Goal: Transaction & Acquisition: Book appointment/travel/reservation

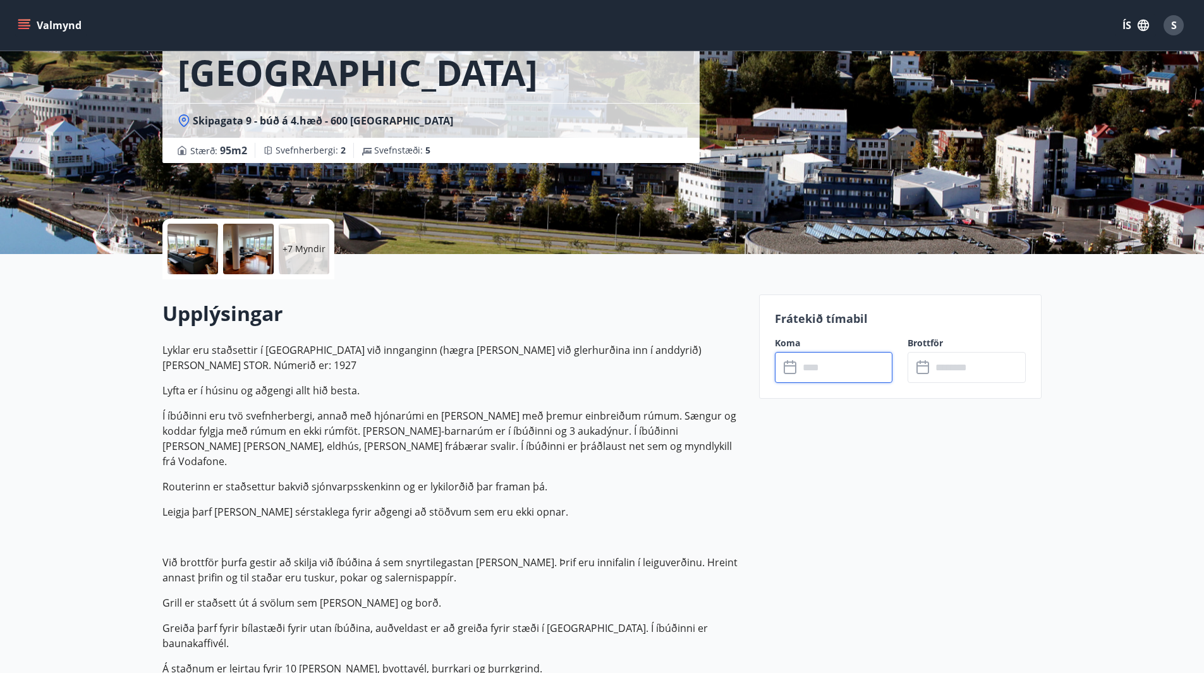
scroll to position [126, 0]
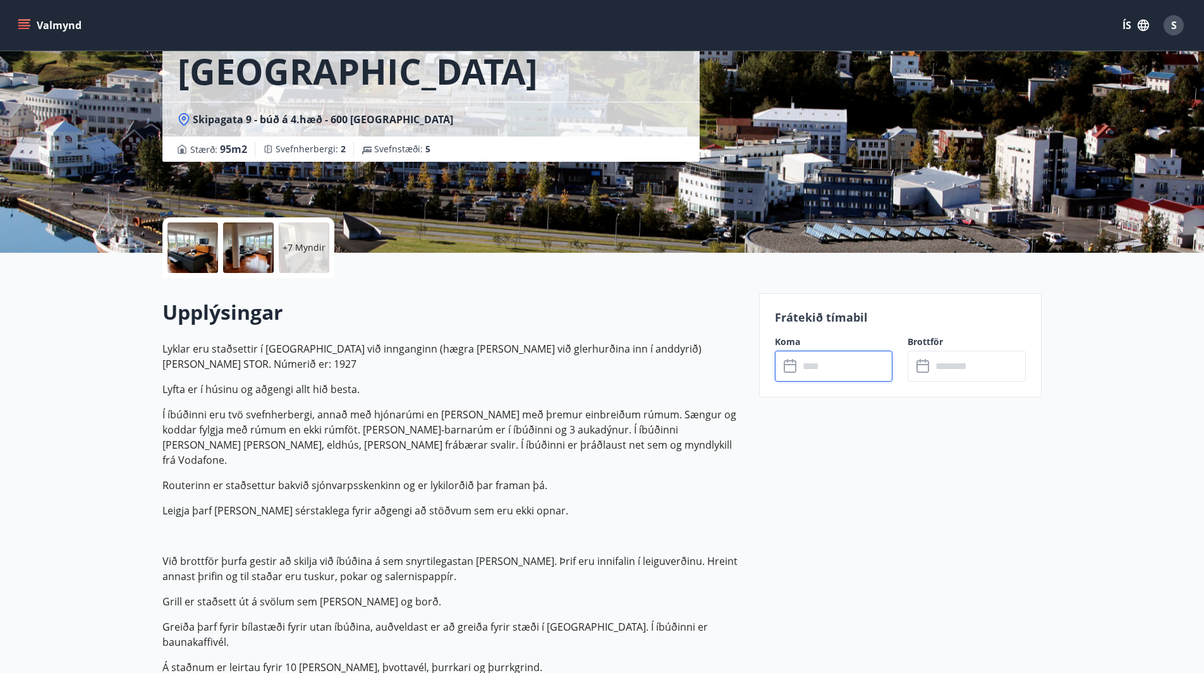
click at [835, 364] on input "text" at bounding box center [846, 366] width 94 height 31
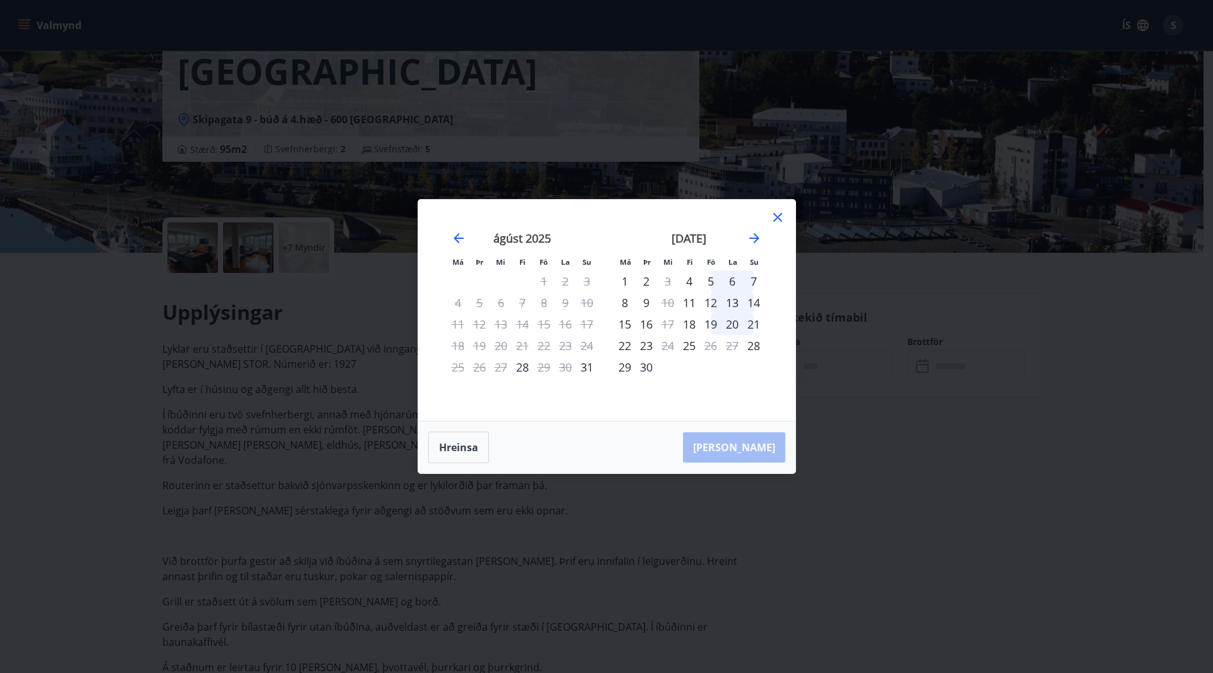
click at [755, 303] on div "14" at bounding box center [753, 302] width 21 height 21
click at [665, 322] on div "17" at bounding box center [667, 323] width 21 height 21
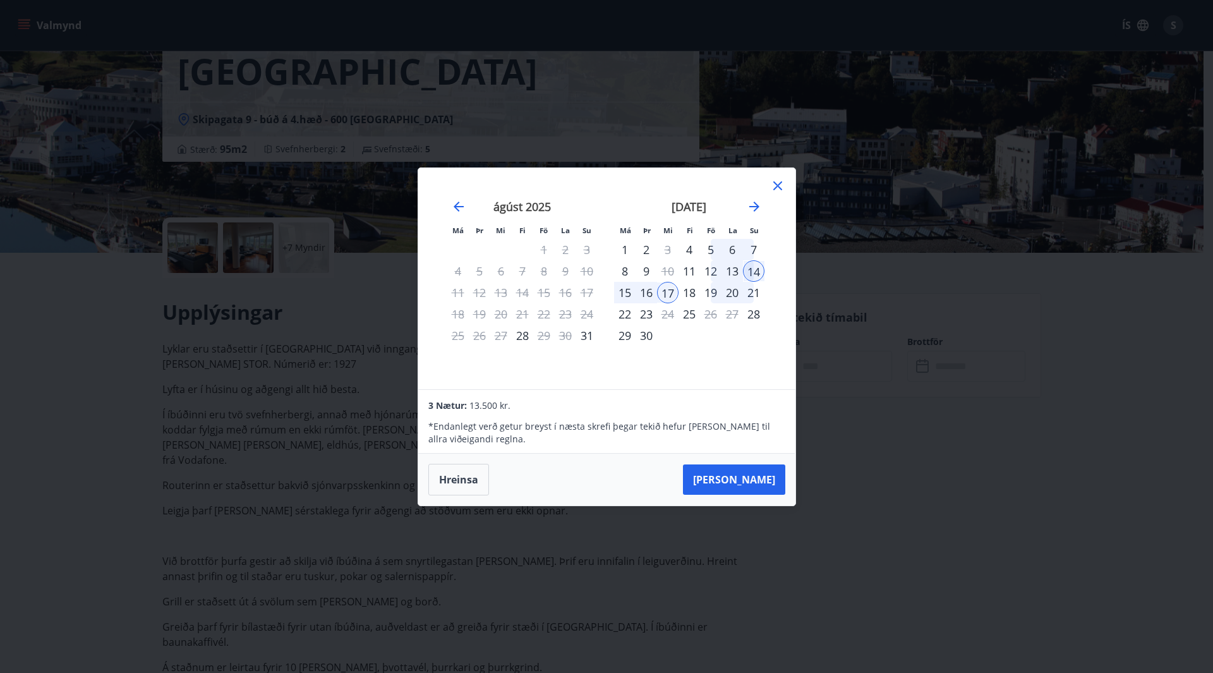
drag, startPoint x: 615, startPoint y: 187, endPoint x: 787, endPoint y: 144, distance: 177.8
click at [806, 138] on div "Má Þr Mi Fi Fö La Su Má Þr Mi Fi Fö La Su [DATE] 1 2 3 4 5 6 7 8 9 10 11 12 13 …" at bounding box center [606, 336] width 1213 height 673
click at [776, 186] on icon at bounding box center [777, 185] width 15 height 15
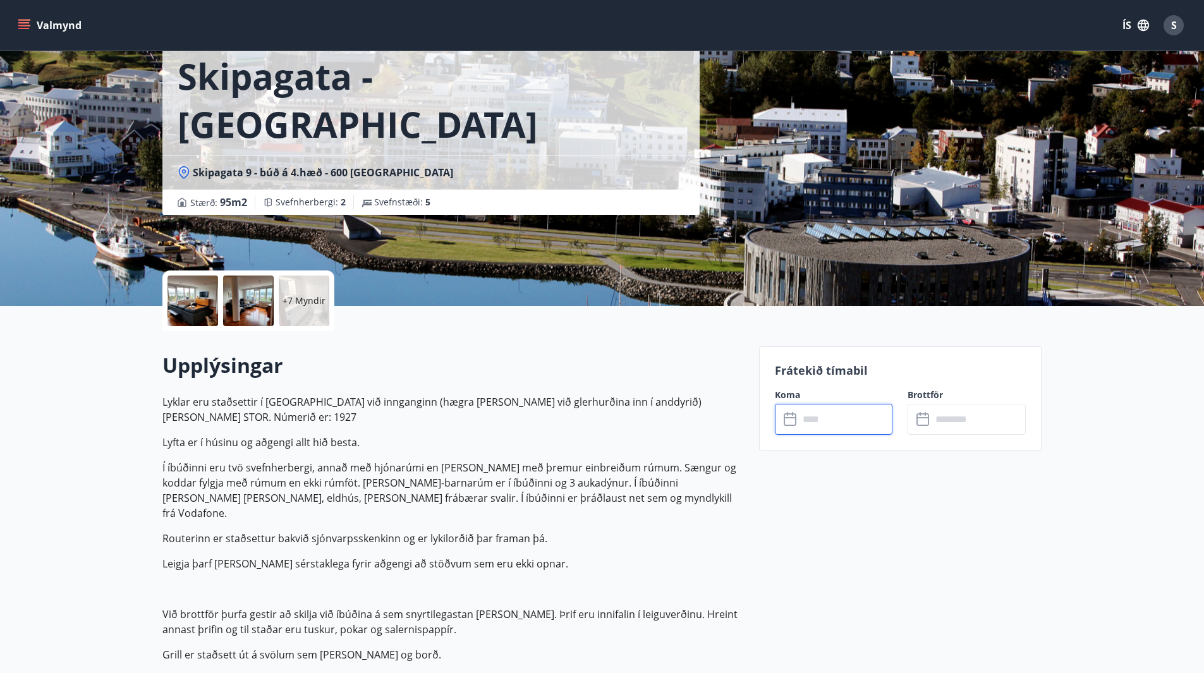
scroll to position [0, 0]
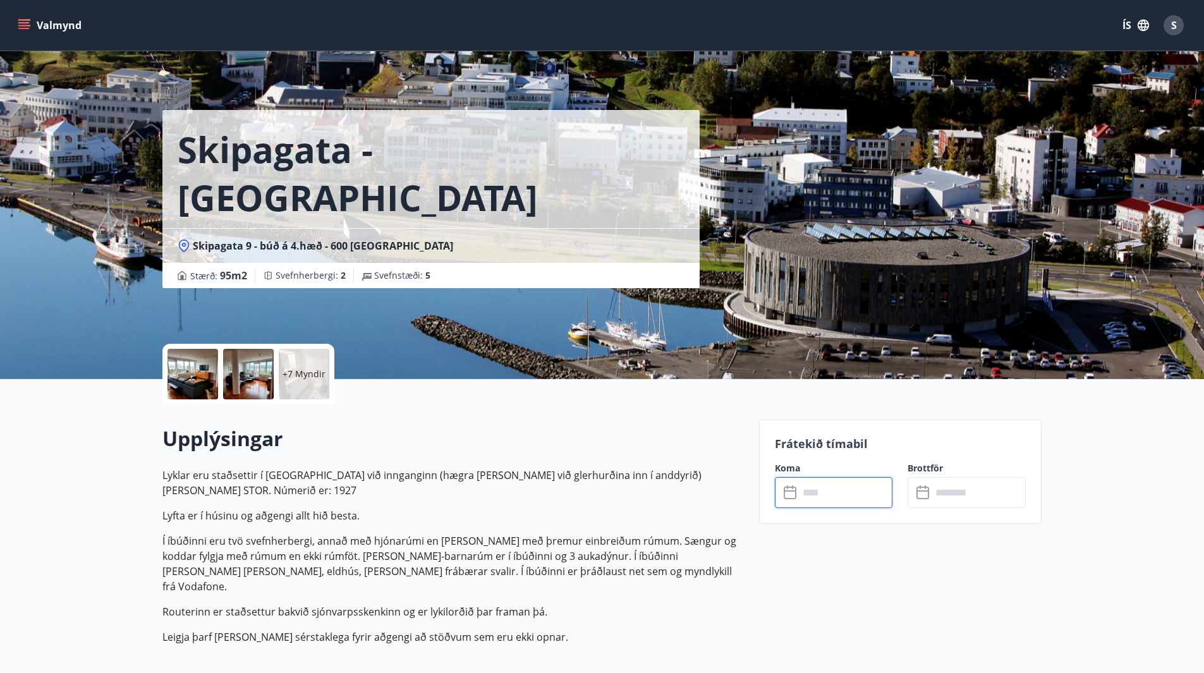
click at [22, 28] on icon "menu" at bounding box center [23, 28] width 11 height 1
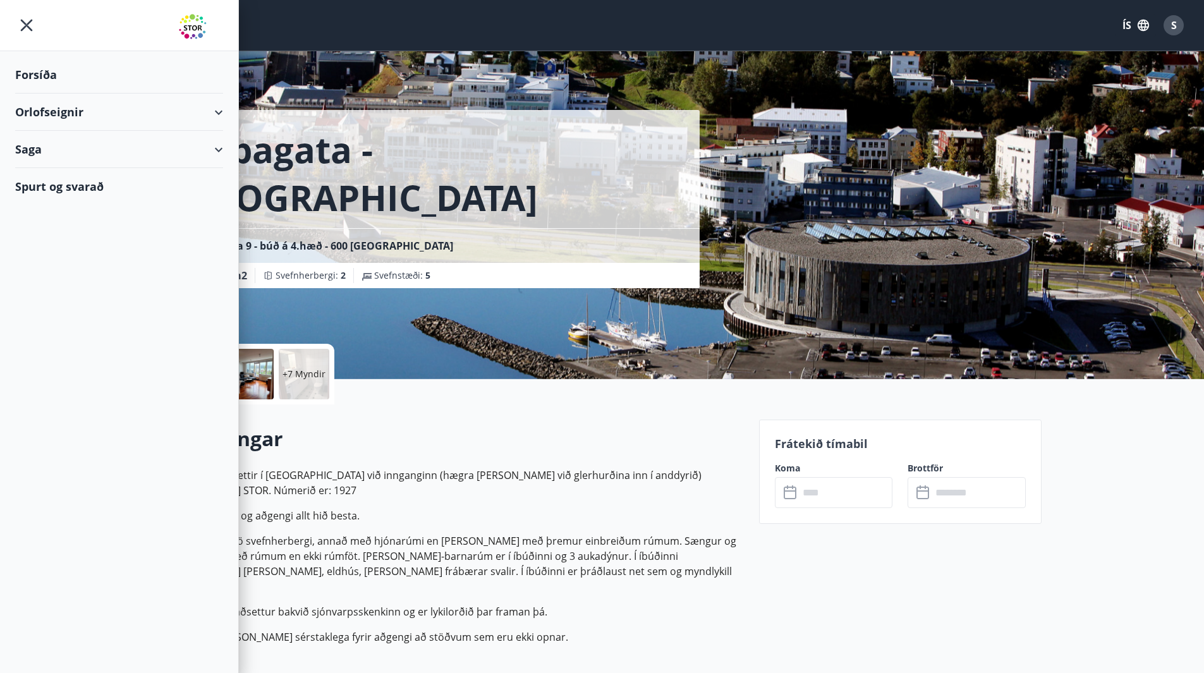
click at [47, 75] on div "Forsíða" at bounding box center [119, 74] width 208 height 37
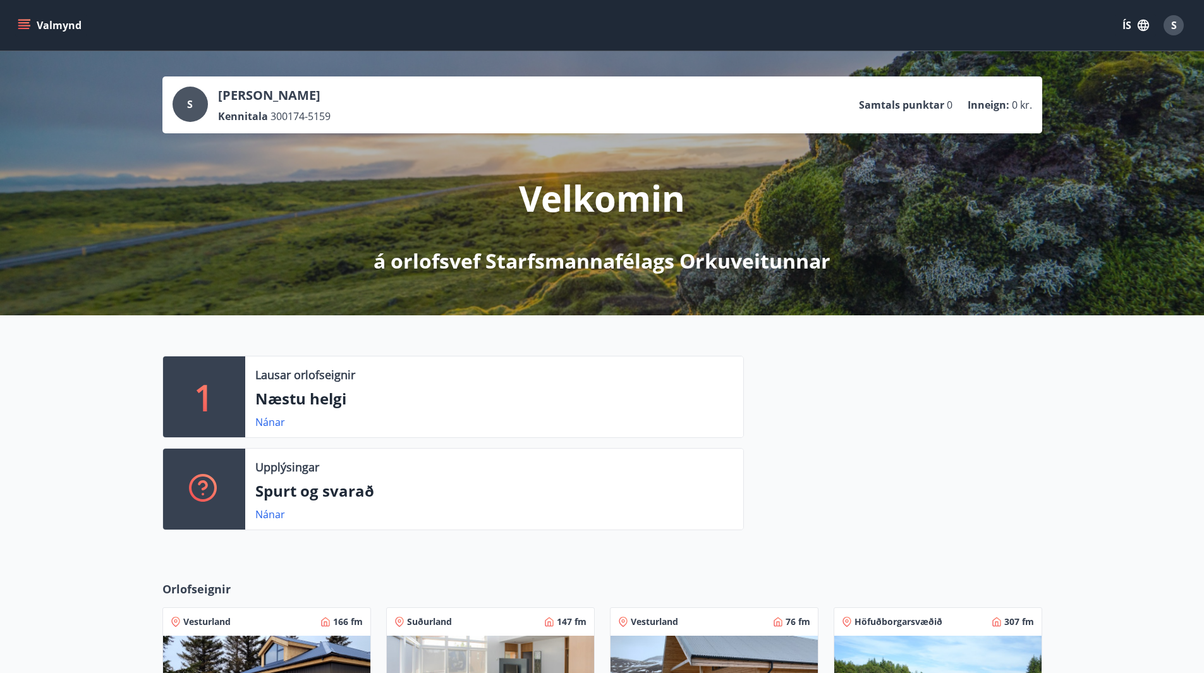
click at [28, 23] on icon "menu" at bounding box center [23, 22] width 11 height 1
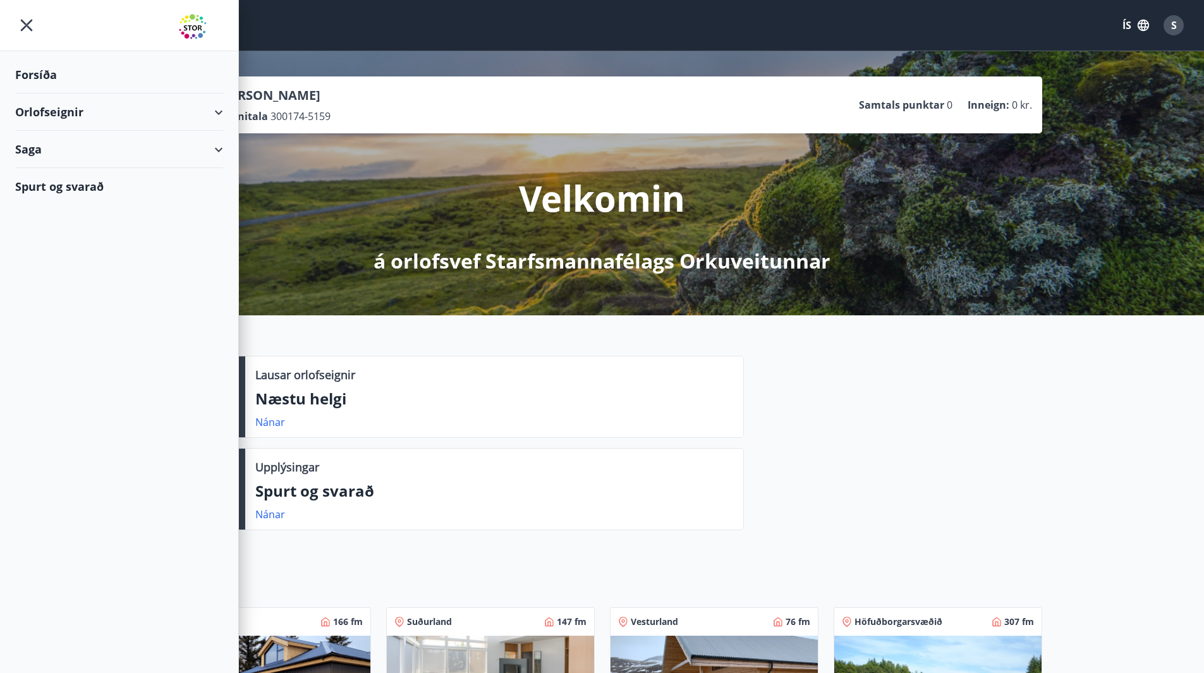
click at [78, 192] on div "Spurt og svarað" at bounding box center [119, 186] width 208 height 37
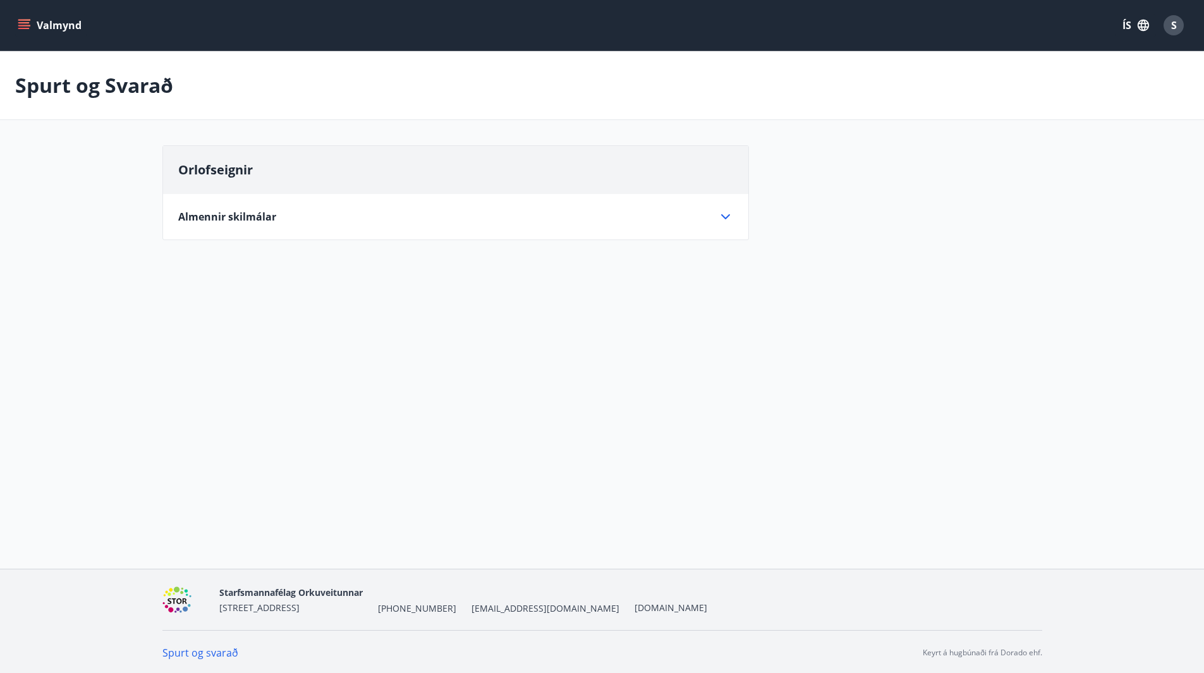
click at [718, 217] on icon at bounding box center [725, 216] width 15 height 15
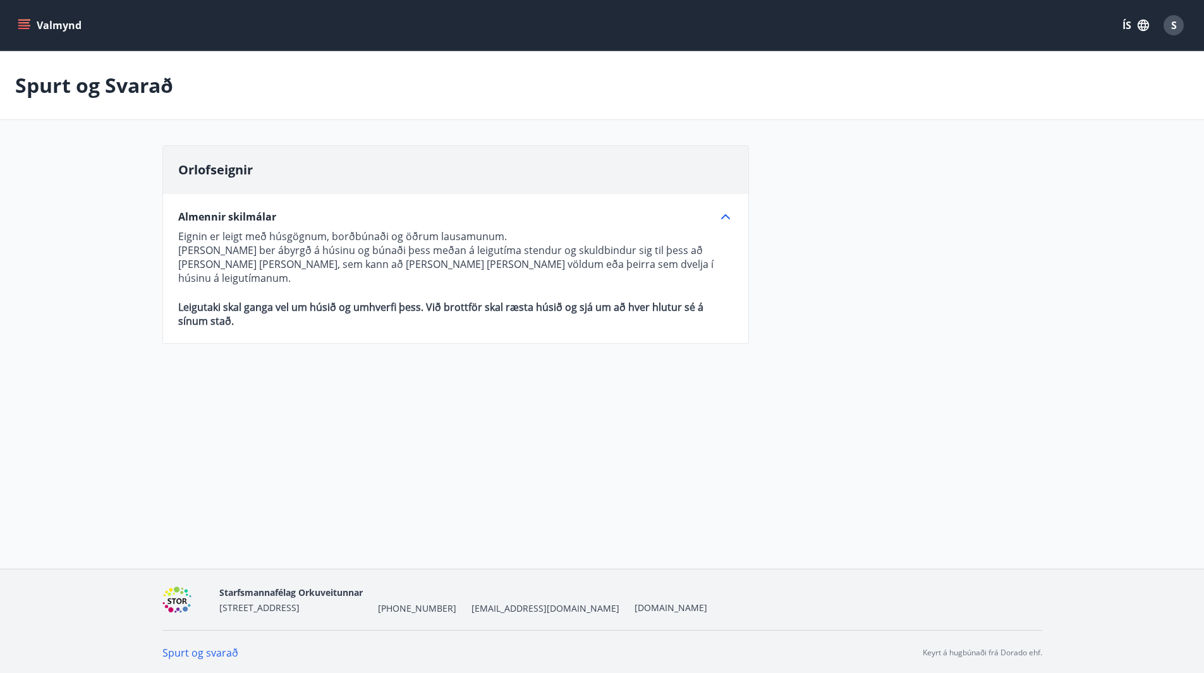
click at [726, 217] on icon at bounding box center [725, 216] width 15 height 15
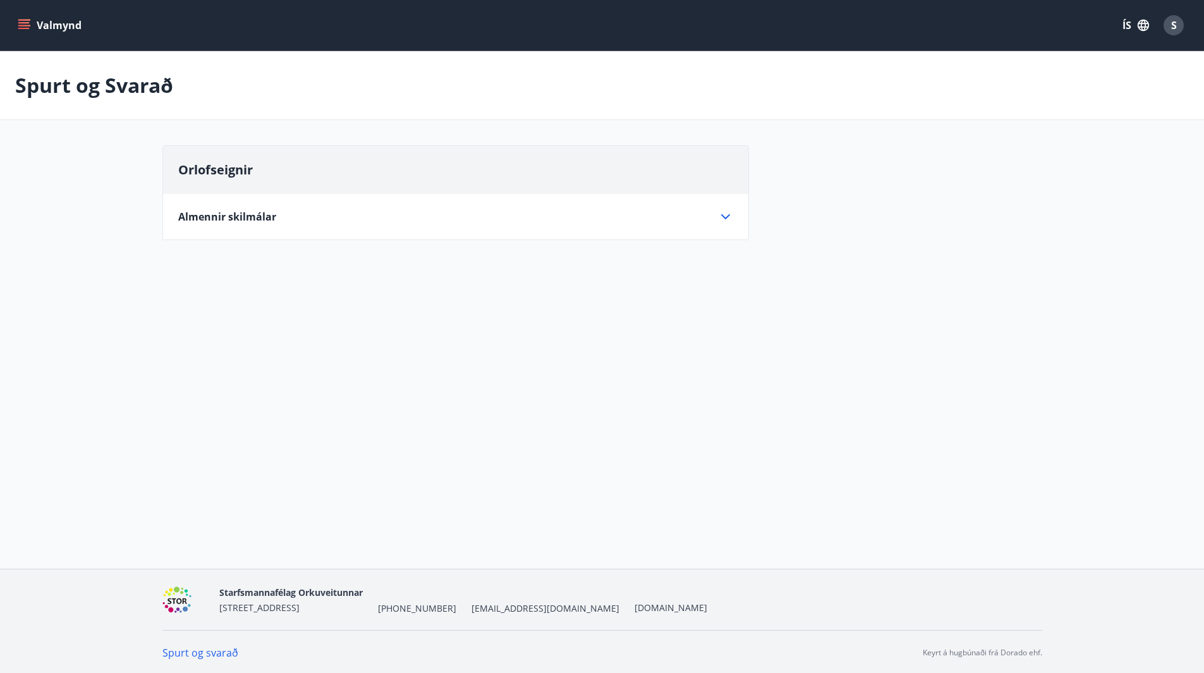
click at [726, 217] on icon at bounding box center [725, 216] width 9 height 5
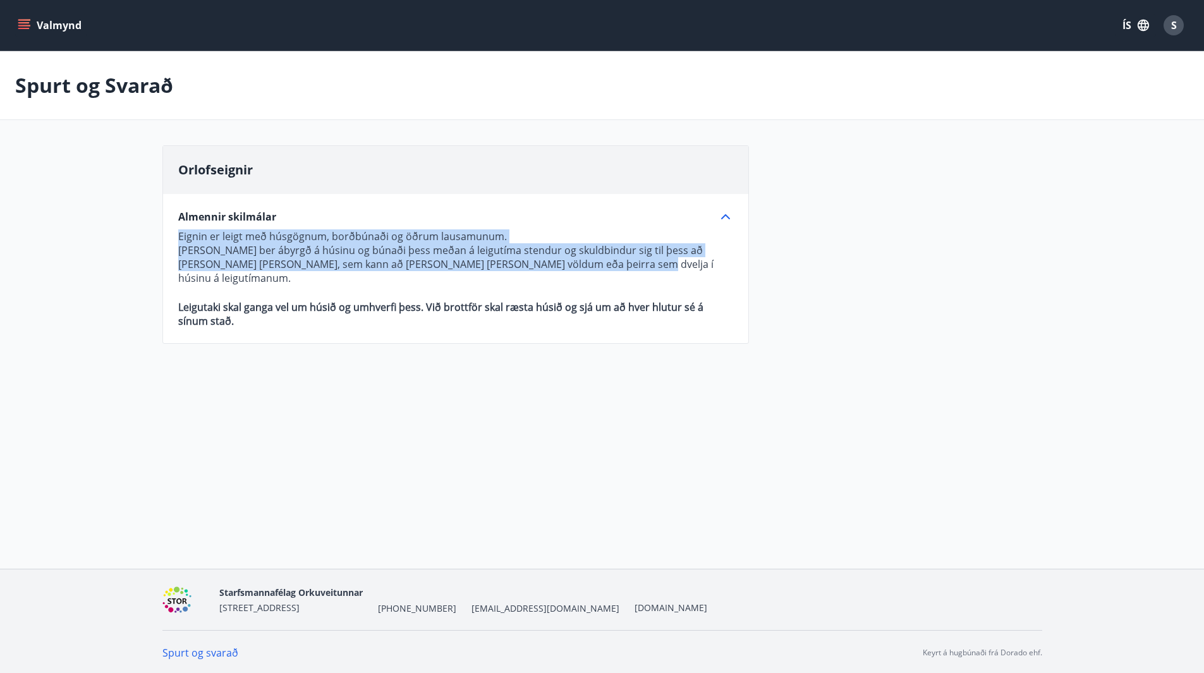
drag, startPoint x: 179, startPoint y: 237, endPoint x: 586, endPoint y: 265, distance: 408.6
click at [586, 265] on p "Eignin er leigt með húsgögnum, borðbúnaði og öðrum lausamunum. Leigutaki ber áb…" at bounding box center [455, 278] width 555 height 99
click at [585, 265] on p "[PERSON_NAME] ber ábyrgð á húsinu og búnaði þess meðan á leigutíma stendur og s…" at bounding box center [455, 264] width 555 height 42
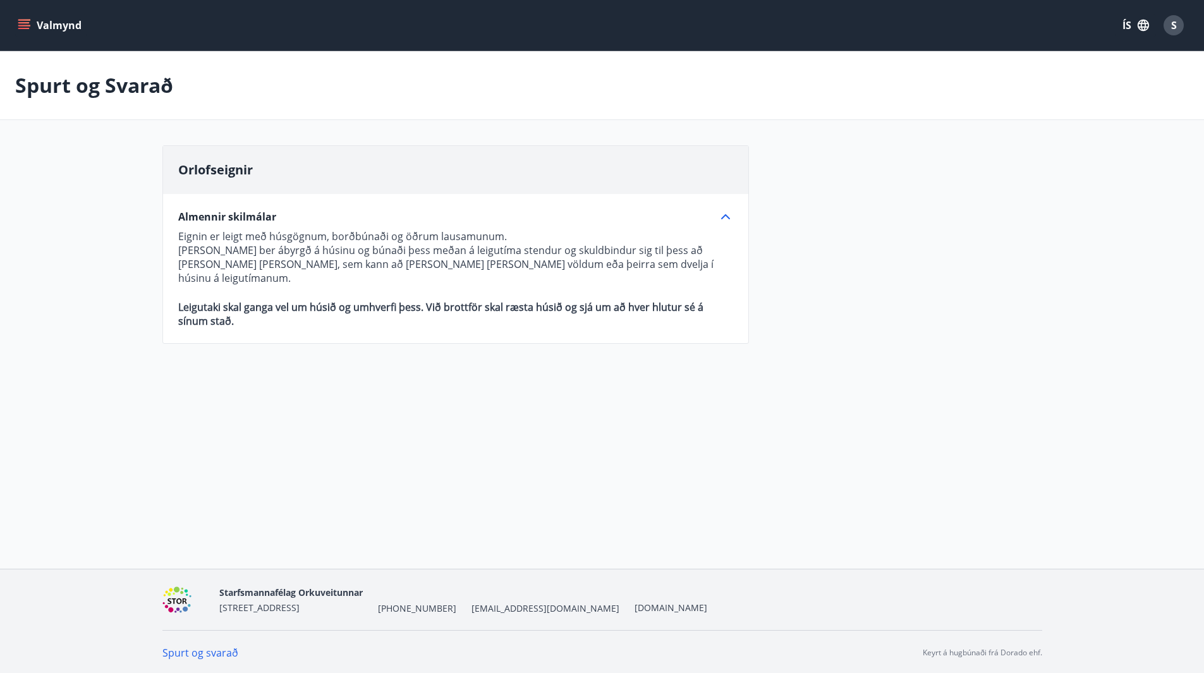
click at [725, 217] on icon at bounding box center [725, 216] width 15 height 15
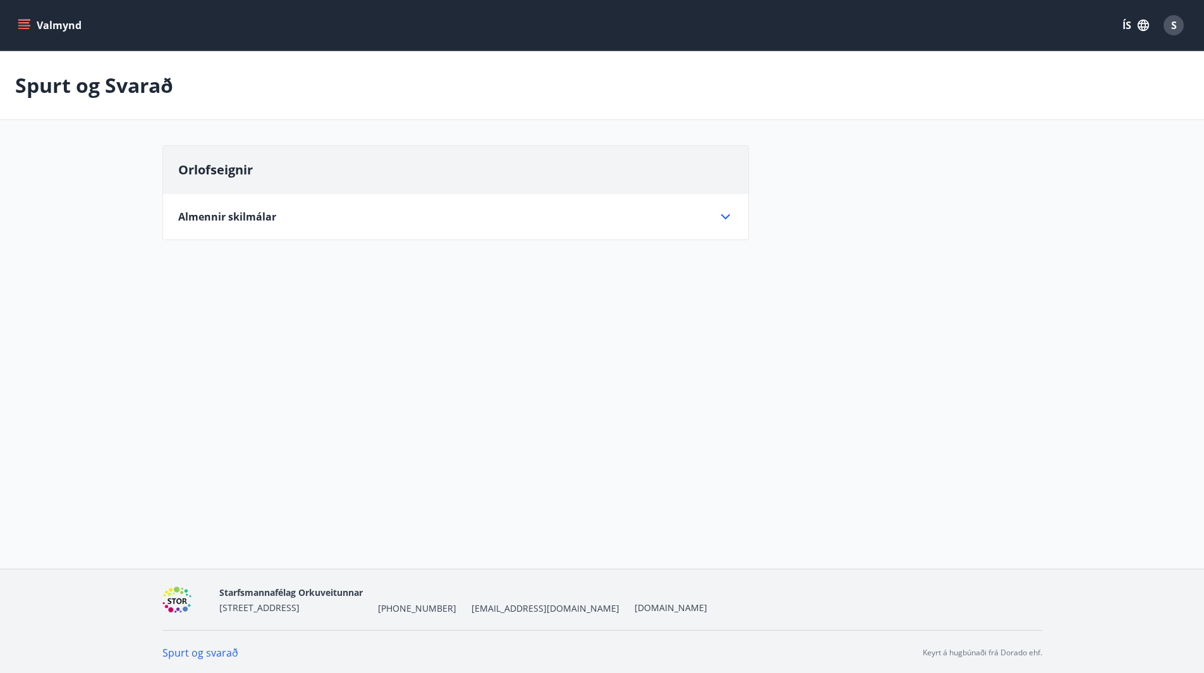
click at [56, 27] on button "Valmynd" at bounding box center [50, 25] width 71 height 23
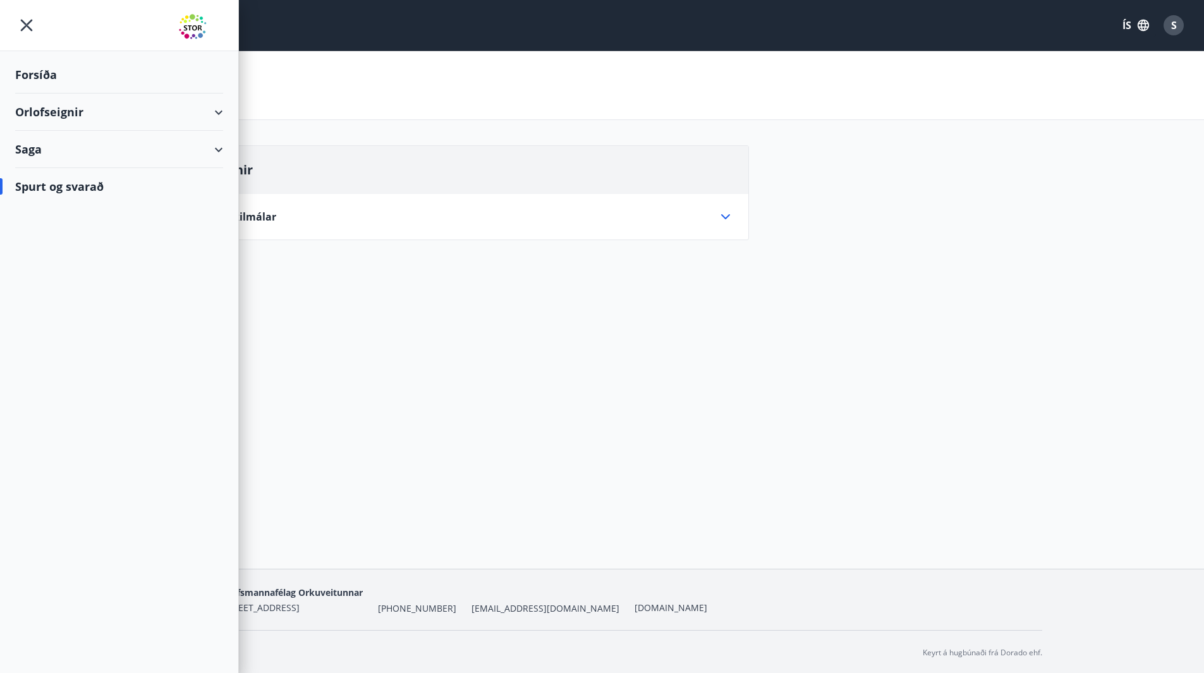
click at [47, 111] on div "Orlofseignir" at bounding box center [119, 112] width 208 height 37
click at [50, 72] on div "Forsíða" at bounding box center [119, 74] width 208 height 37
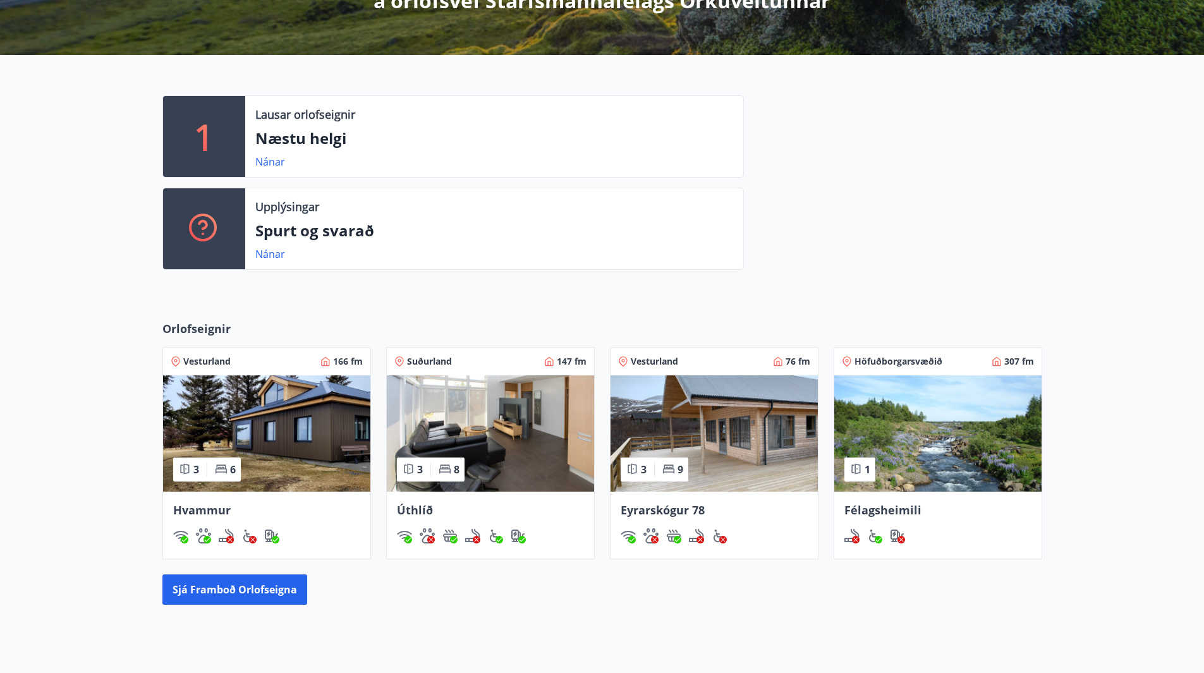
scroll to position [369, 0]
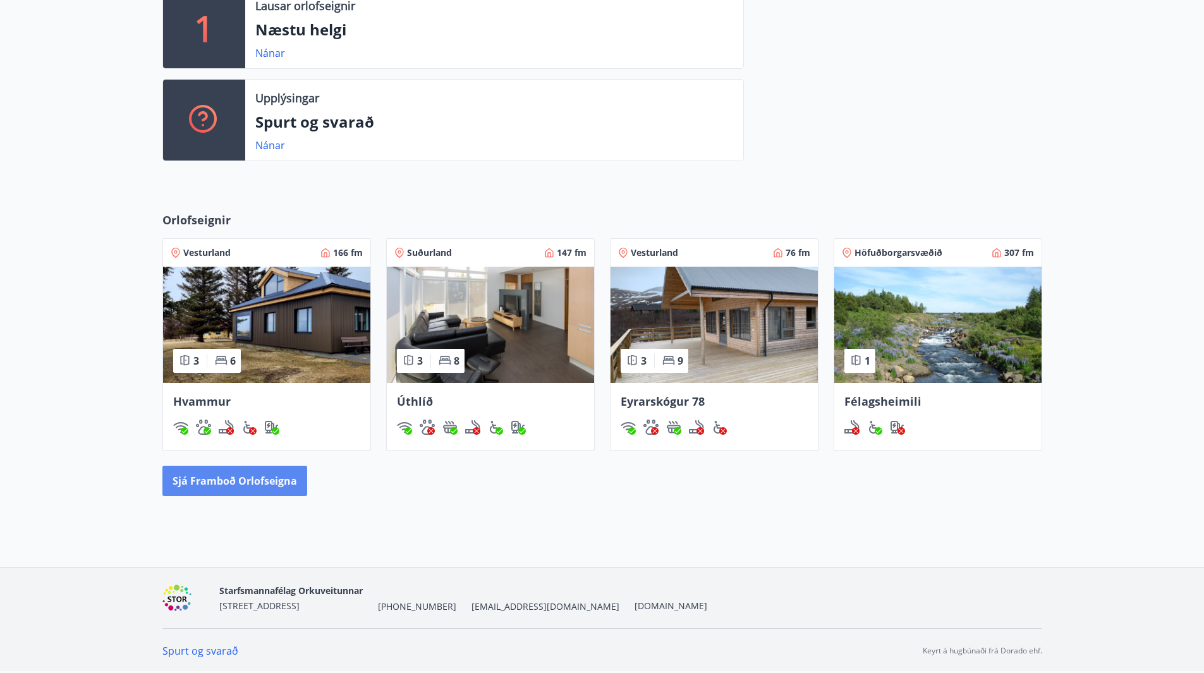
click at [237, 480] on button "Sjá framboð orlofseigna" at bounding box center [234, 481] width 145 height 30
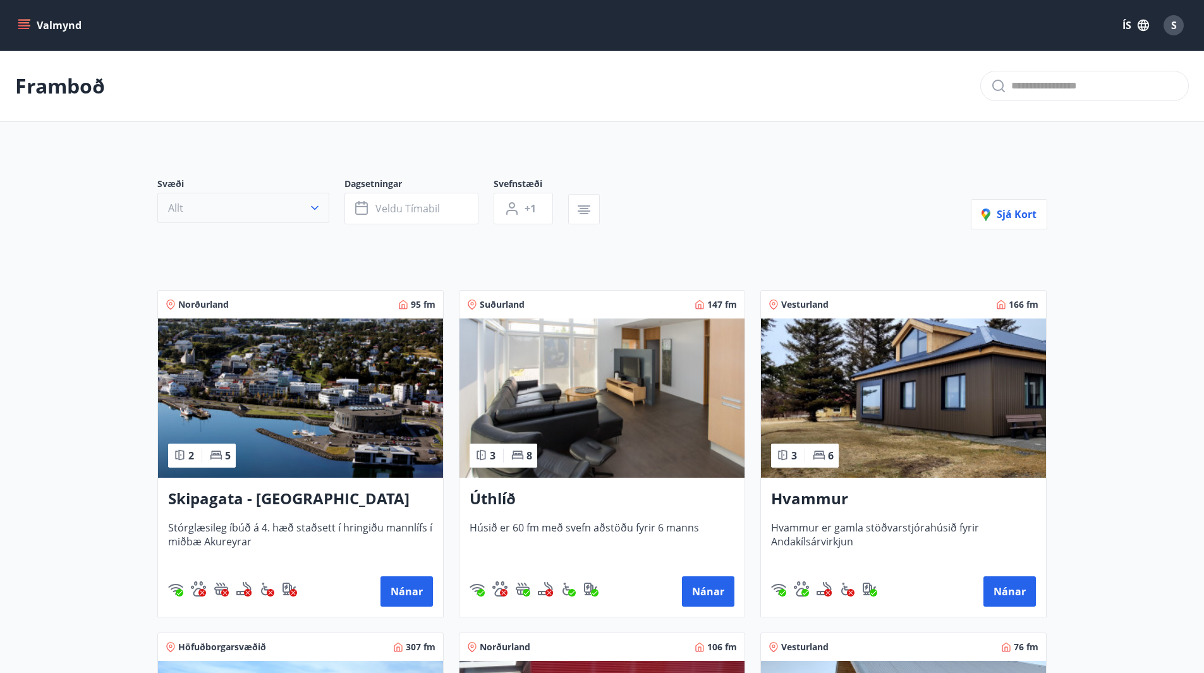
click at [274, 209] on button "Allt" at bounding box center [243, 208] width 172 height 30
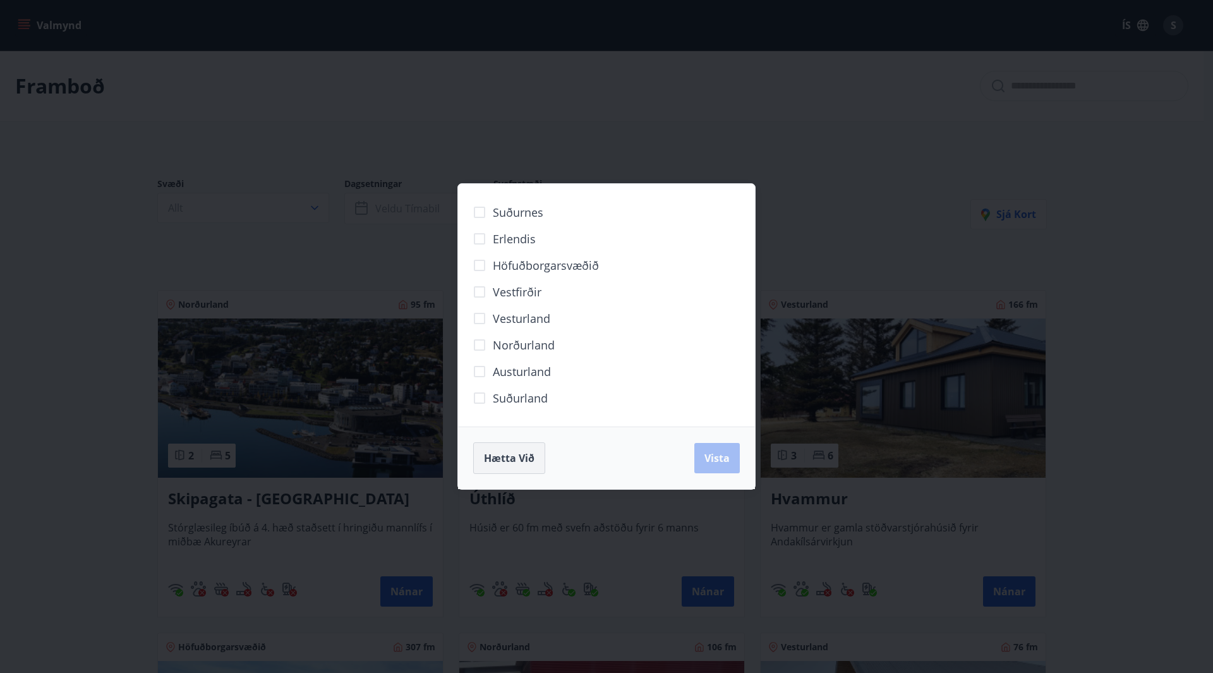
click at [490, 467] on button "Hætta við" at bounding box center [509, 458] width 72 height 32
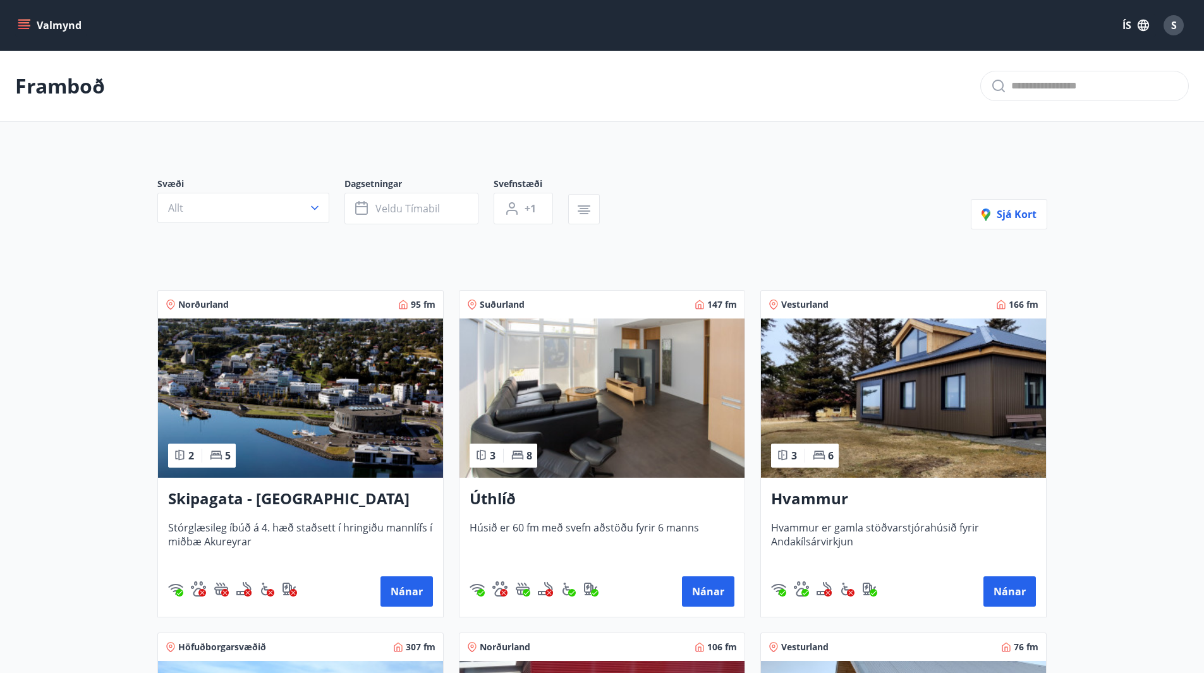
click at [265, 494] on h3 "Skipagata - [GEOGRAPHIC_DATA]" at bounding box center [300, 499] width 265 height 23
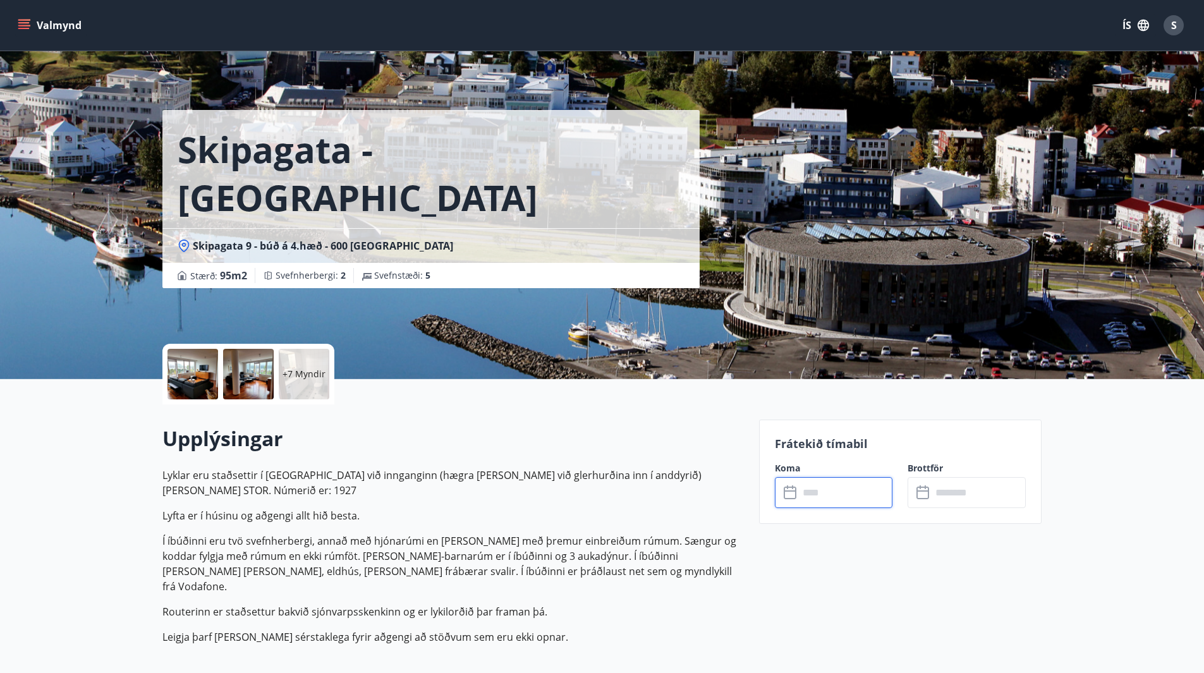
click at [833, 495] on input "text" at bounding box center [846, 492] width 94 height 31
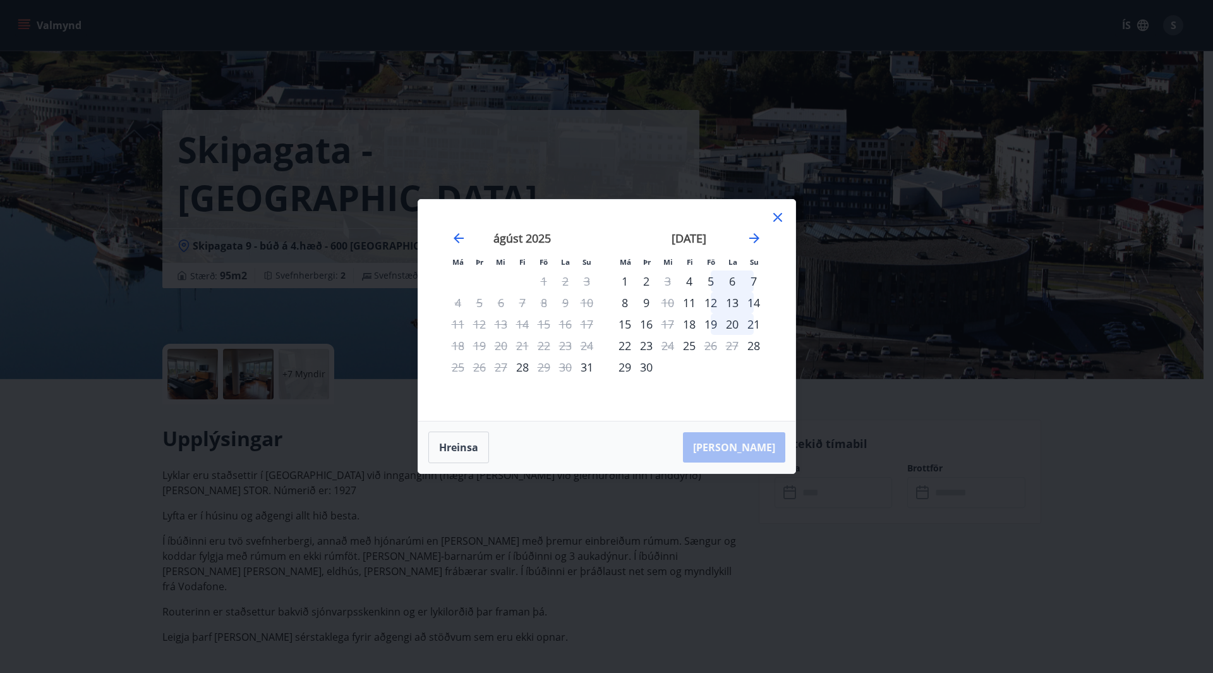
click at [757, 303] on div "14" at bounding box center [753, 302] width 21 height 21
click at [663, 320] on div "17" at bounding box center [667, 323] width 21 height 21
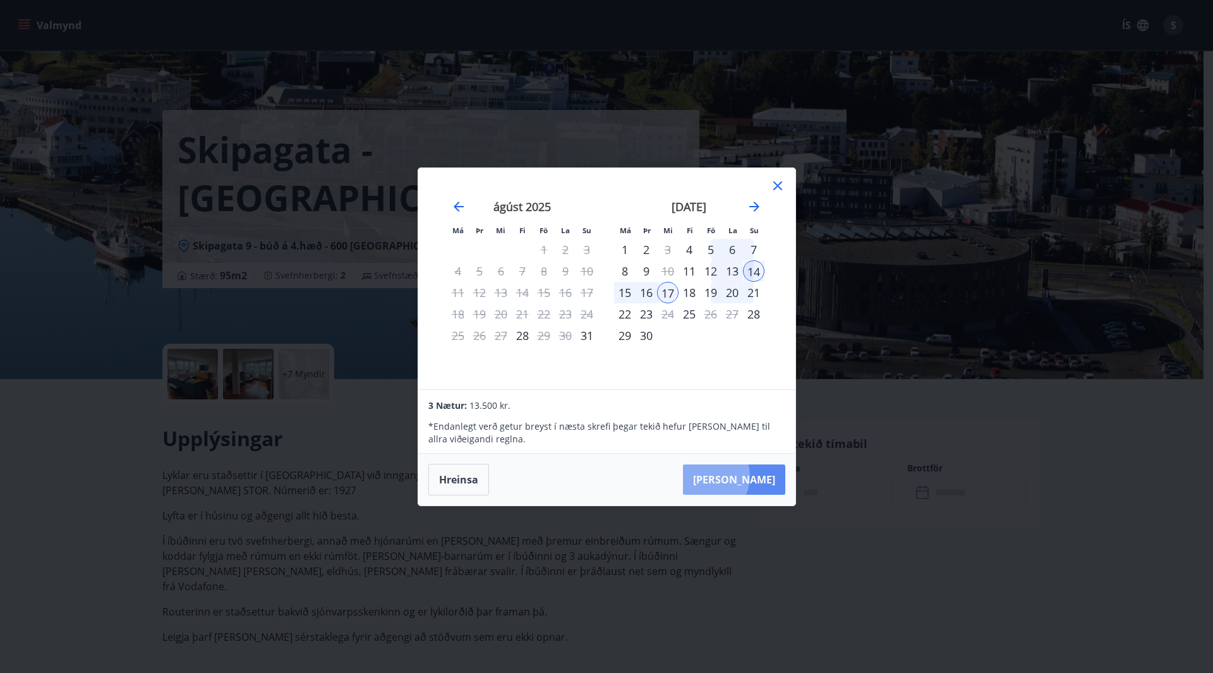
click at [744, 476] on button "[PERSON_NAME]" at bounding box center [734, 479] width 102 height 30
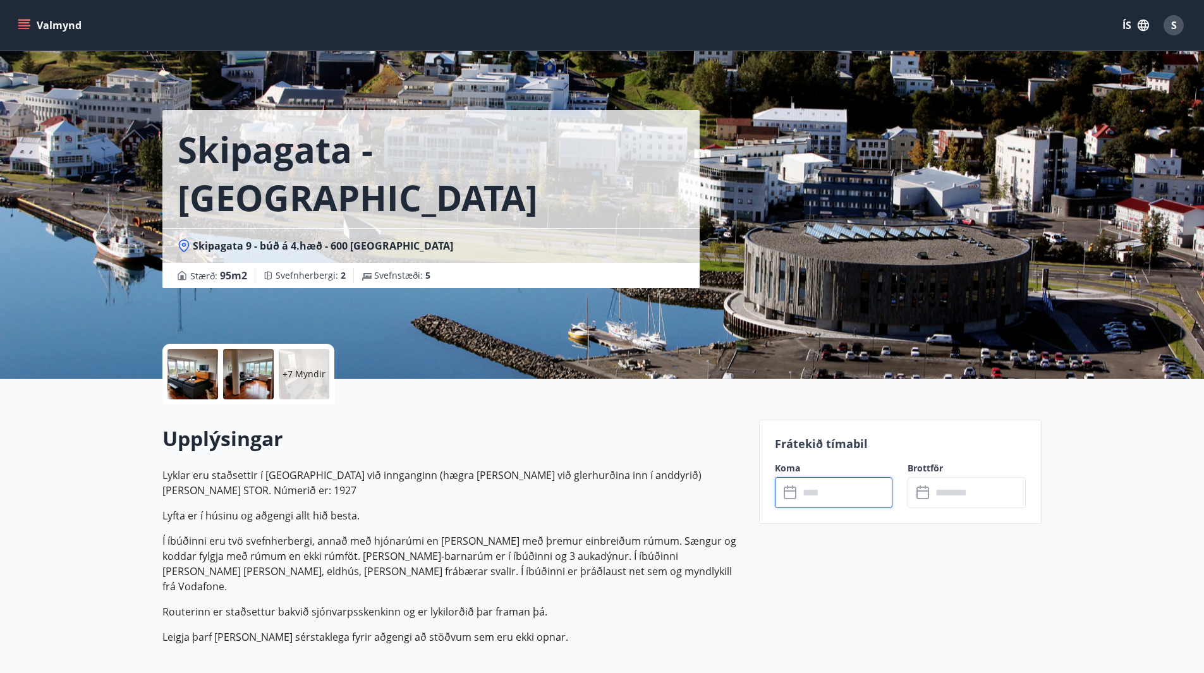
type input "******"
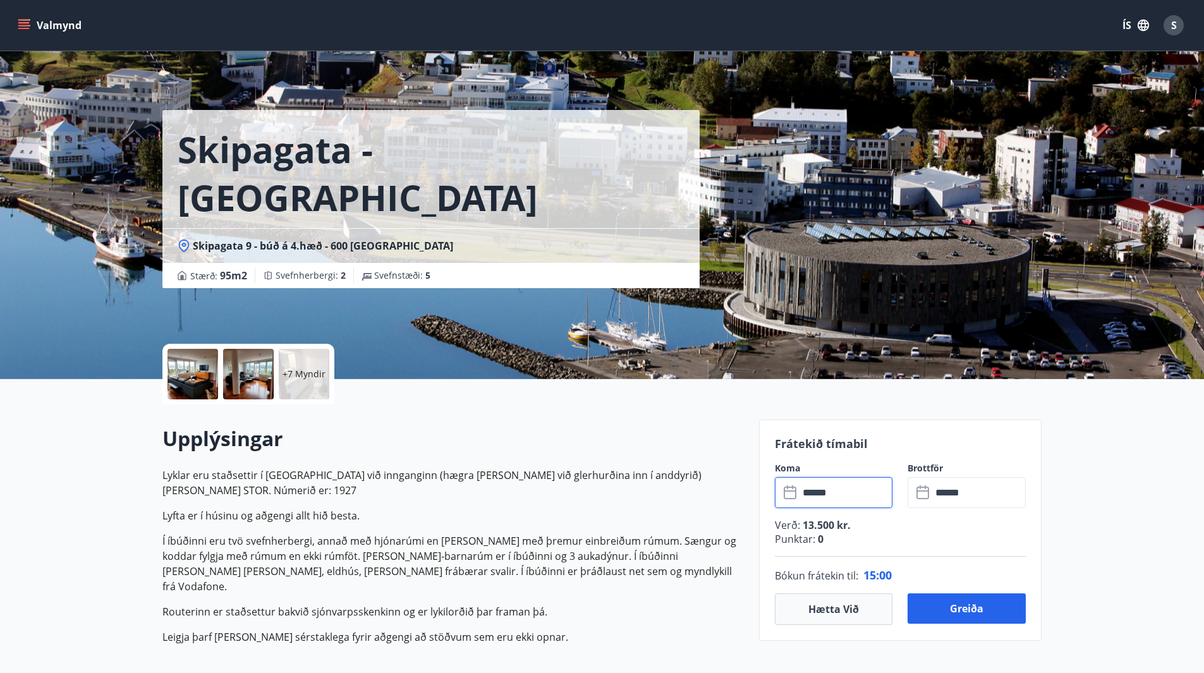
scroll to position [63, 0]
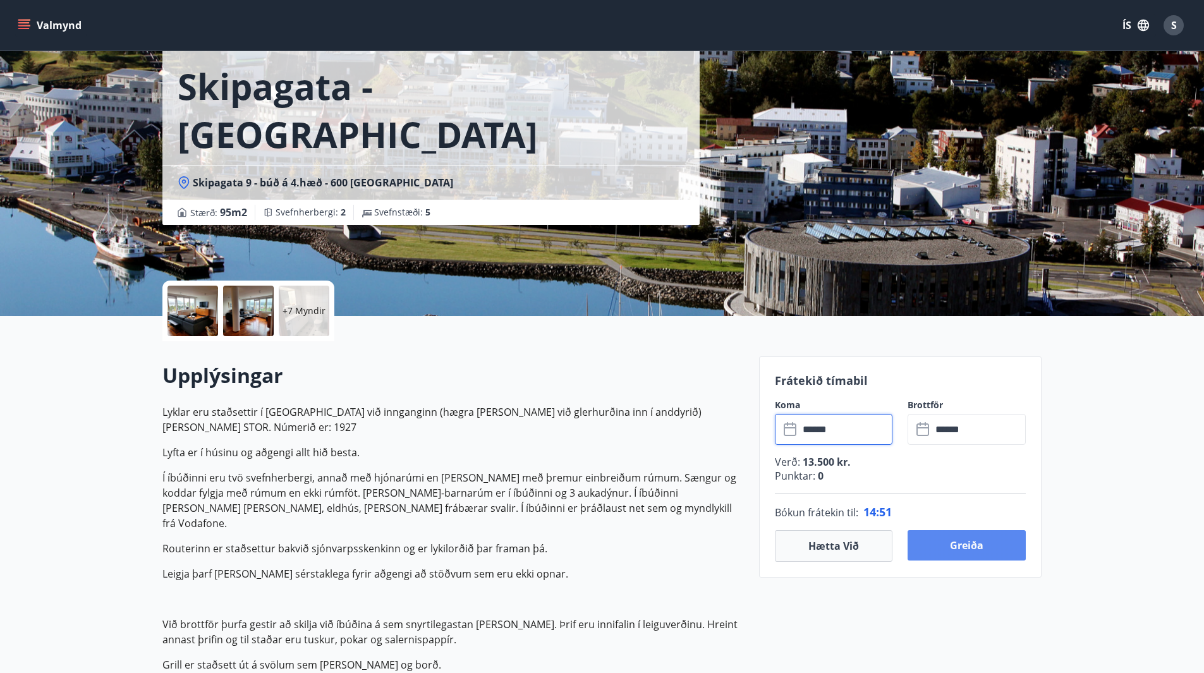
click at [972, 546] on button "Greiða" at bounding box center [966, 545] width 118 height 30
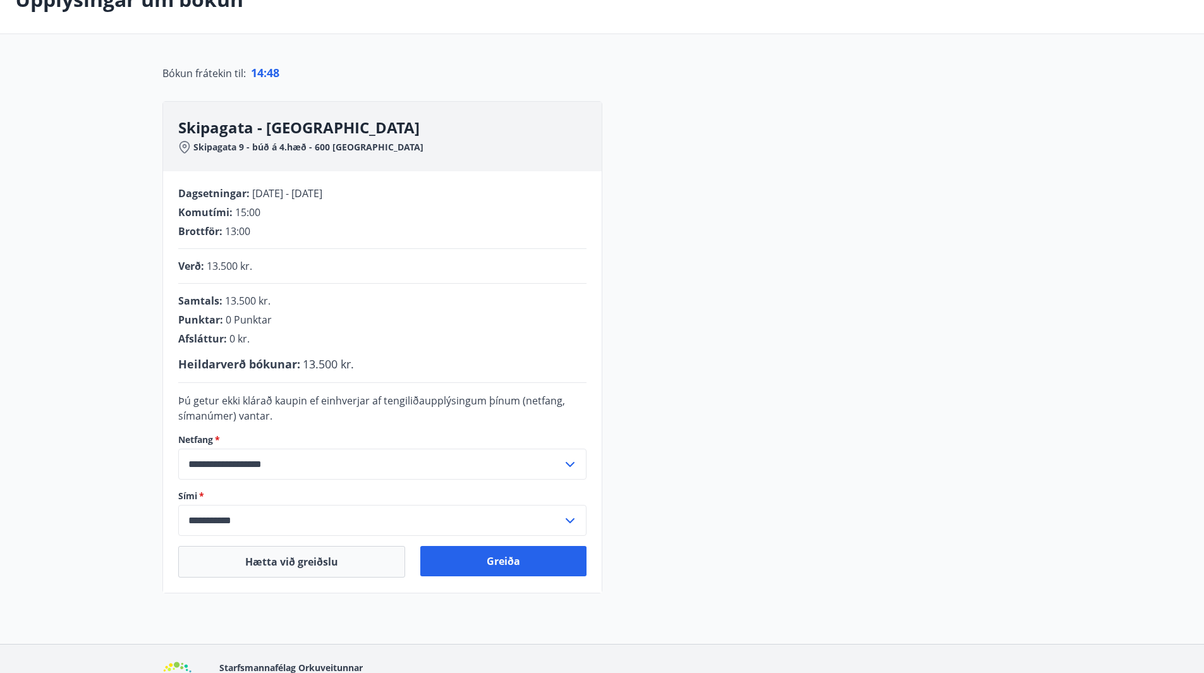
scroll to position [126, 0]
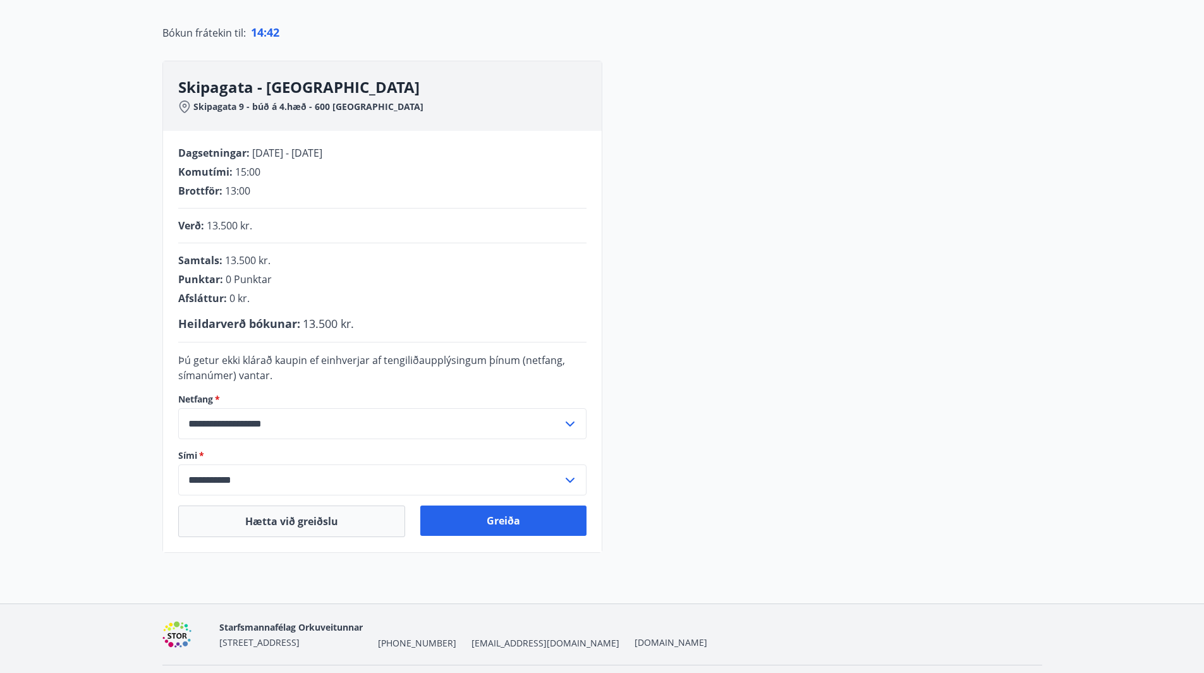
click at [569, 422] on icon at bounding box center [569, 423] width 15 height 15
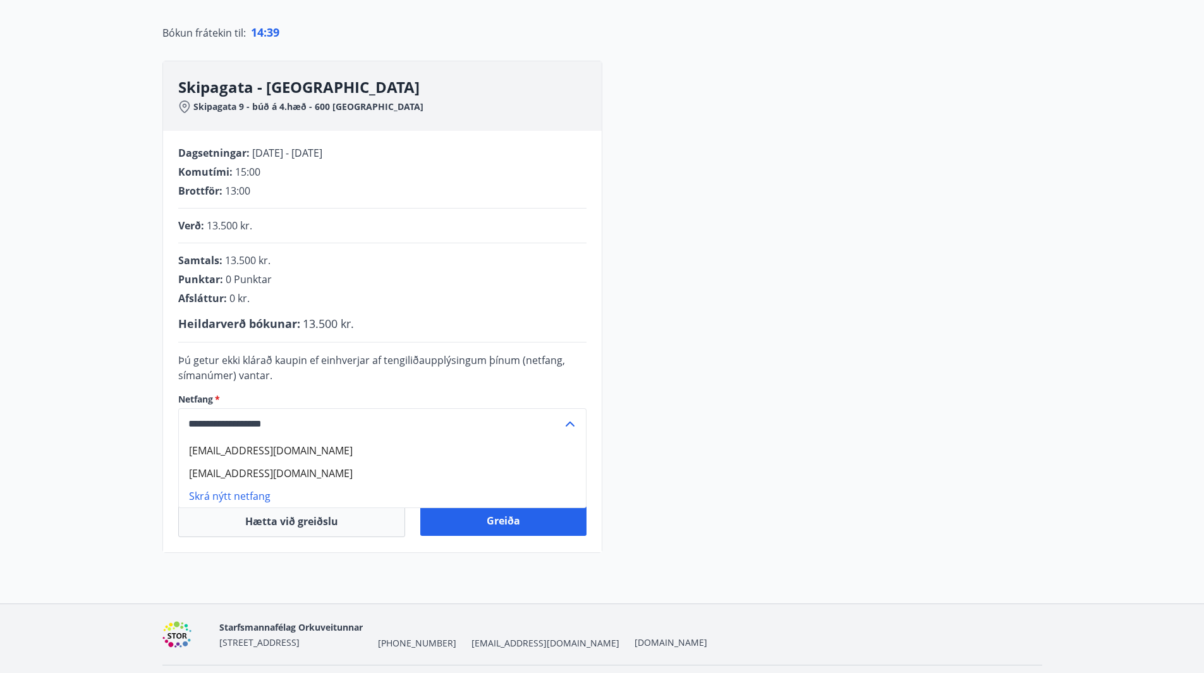
click at [569, 422] on icon at bounding box center [570, 423] width 9 height 5
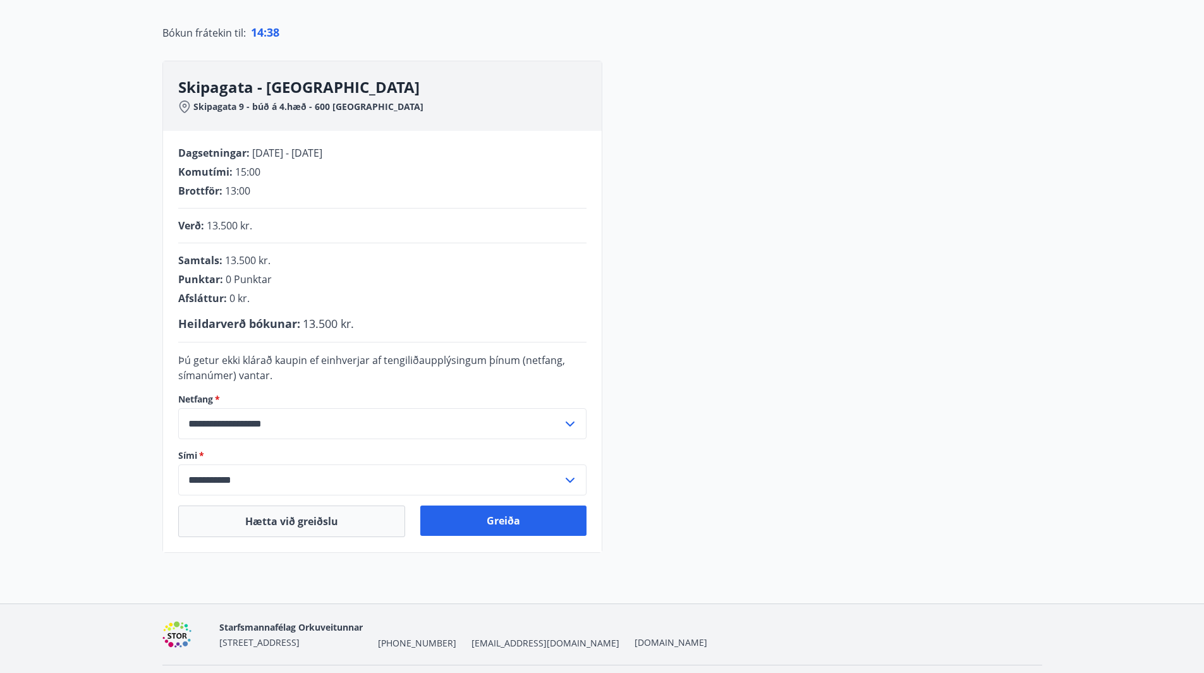
click at [569, 422] on icon at bounding box center [569, 423] width 15 height 15
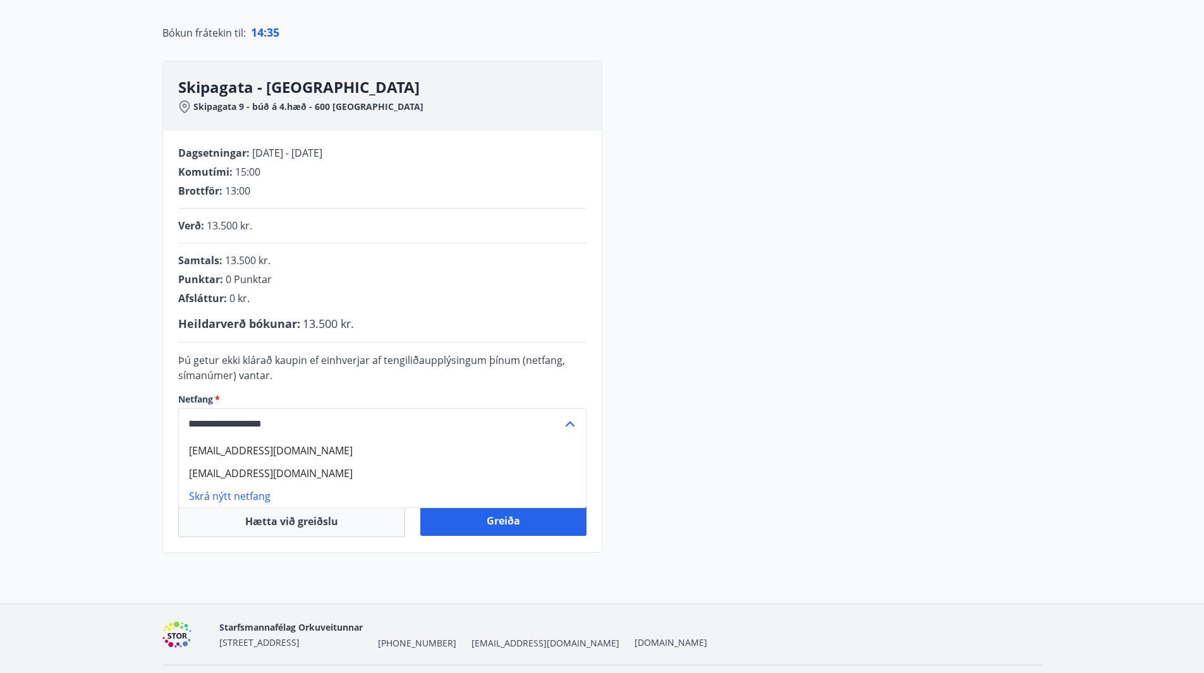
click at [231, 449] on li "[EMAIL_ADDRESS][DOMAIN_NAME]" at bounding box center [382, 450] width 407 height 23
type input "**********"
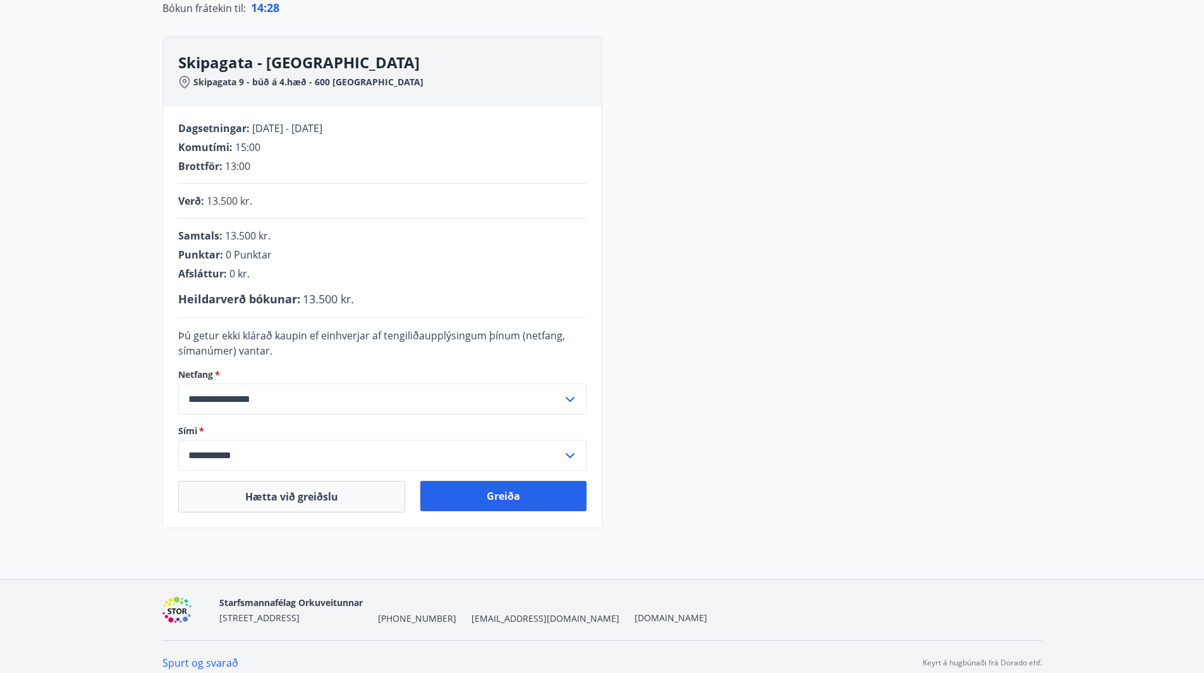
scroll to position [163, 0]
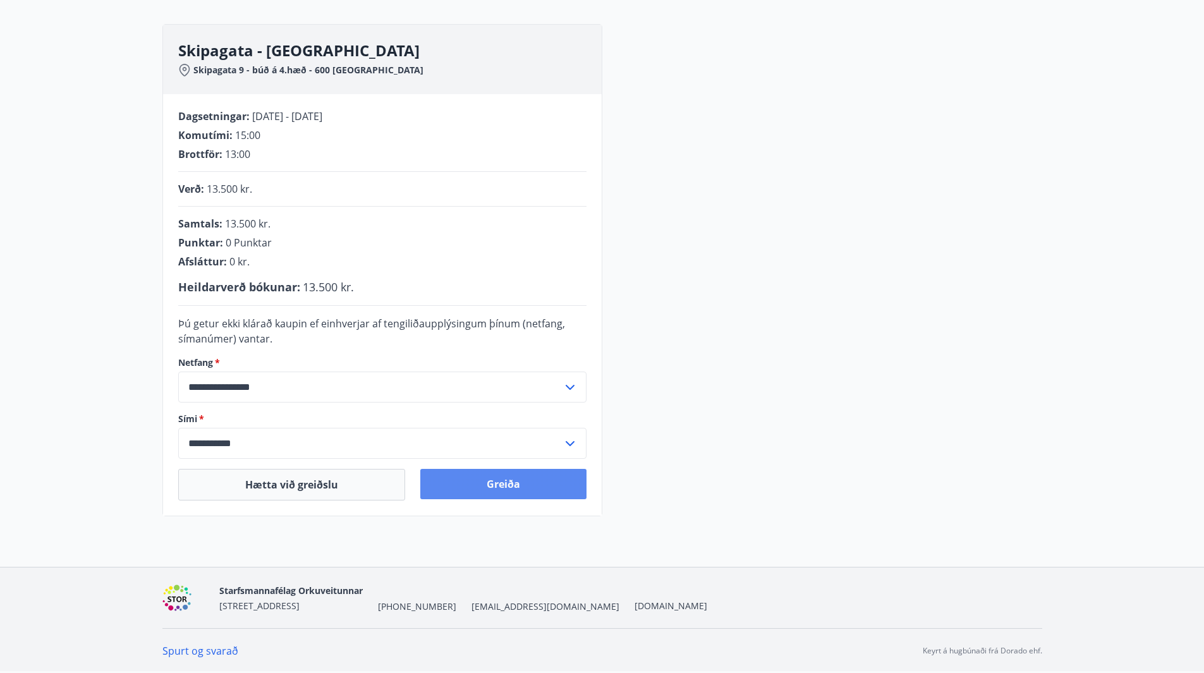
click at [502, 484] on button "Greiða" at bounding box center [503, 484] width 166 height 30
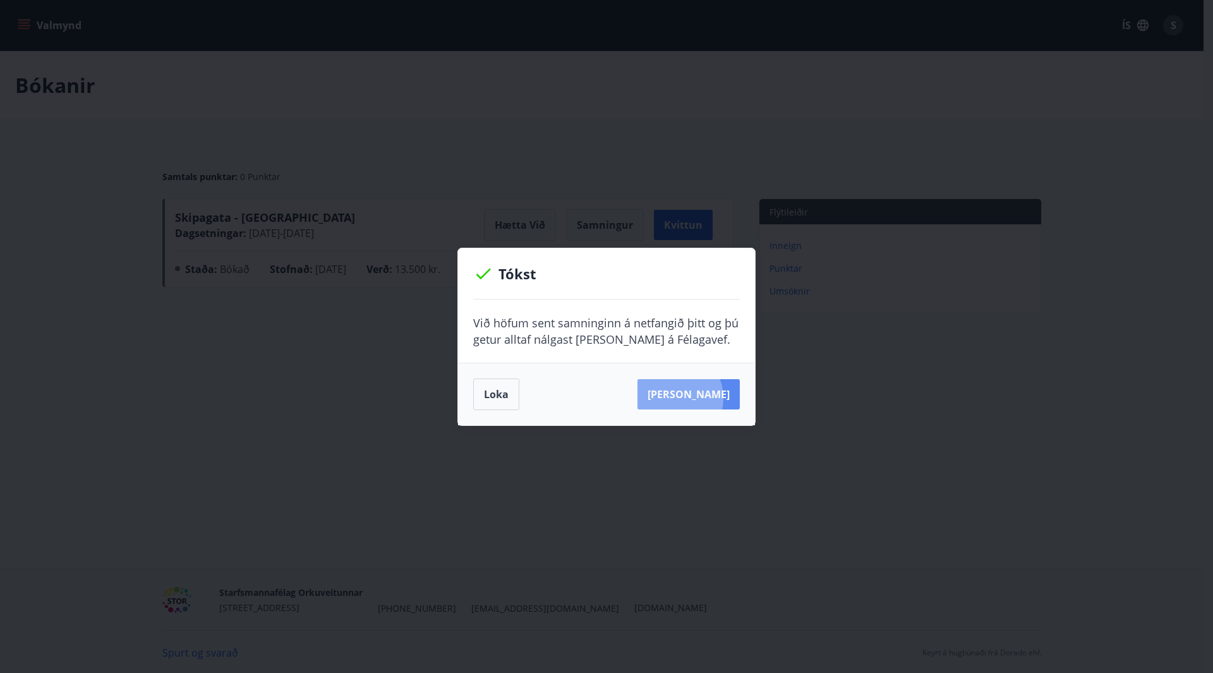
click at [691, 398] on button "Sjá samning" at bounding box center [689, 394] width 102 height 30
click at [494, 385] on button "Loka" at bounding box center [496, 395] width 46 height 32
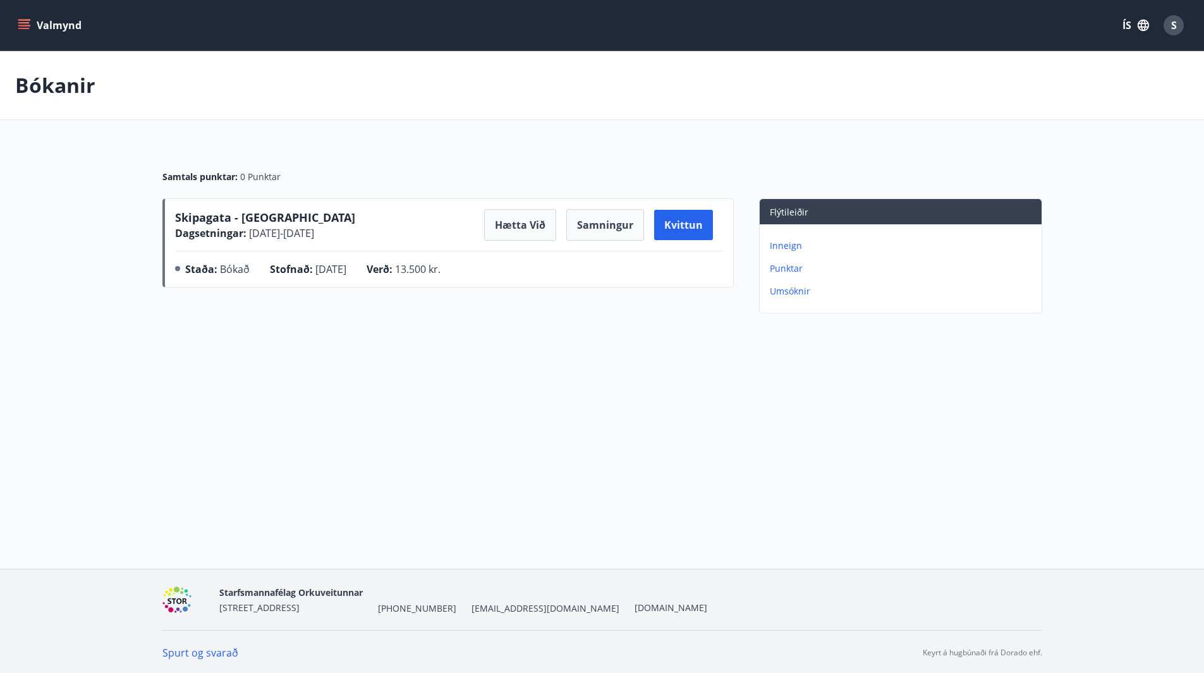
click at [342, 89] on div "Bókanir" at bounding box center [602, 85] width 1204 height 69
click at [787, 293] on p "Umsóknir" at bounding box center [903, 291] width 267 height 13
